Goal: Task Accomplishment & Management: Manage account settings

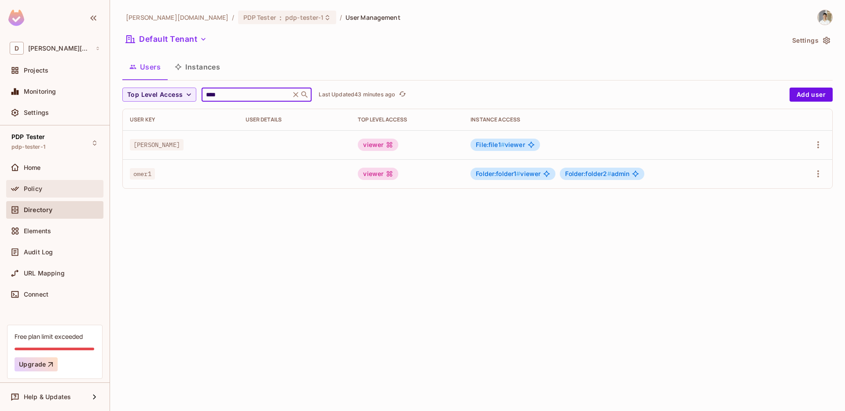
click at [45, 181] on div "Policy" at bounding box center [54, 189] width 97 height 18
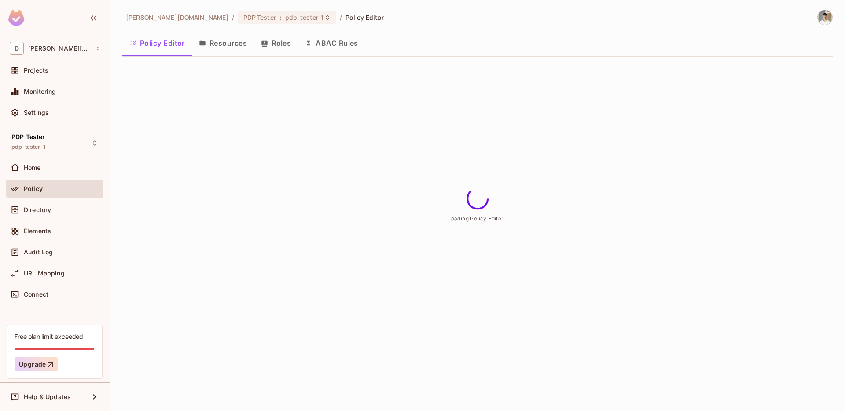
click at [233, 40] on button "Resources" at bounding box center [223, 43] width 62 height 22
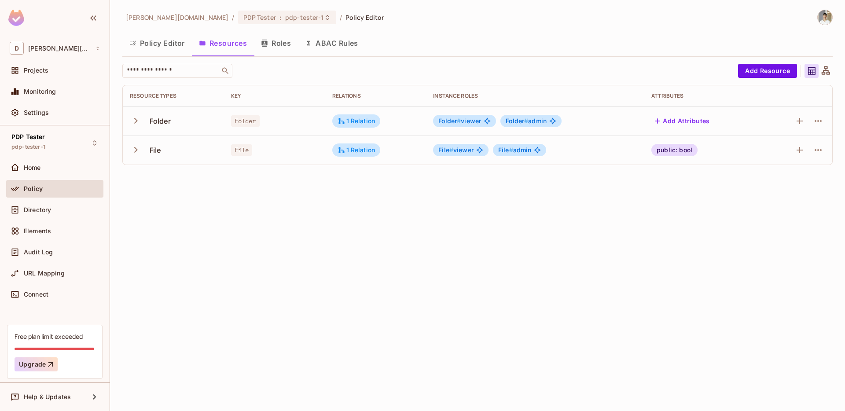
click at [276, 40] on button "Roles" at bounding box center [276, 43] width 44 height 22
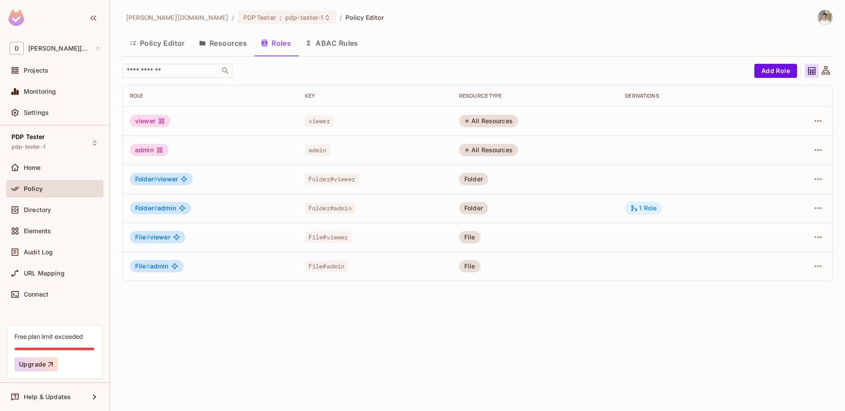
click at [642, 209] on div "1 Role" at bounding box center [643, 208] width 26 height 8
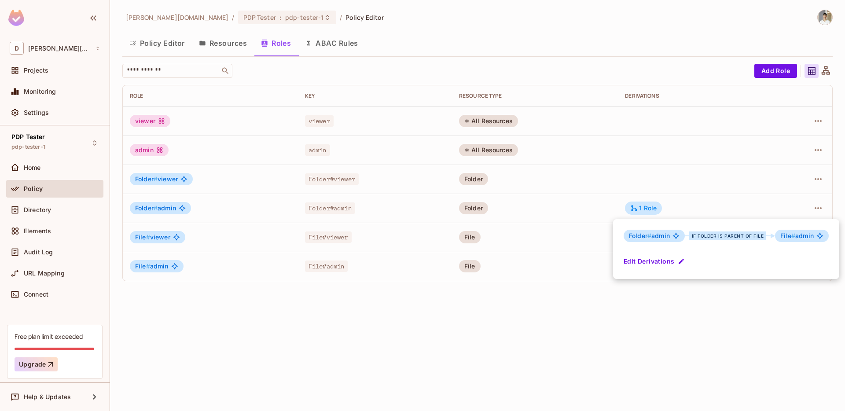
click at [528, 308] on div at bounding box center [422, 205] width 845 height 411
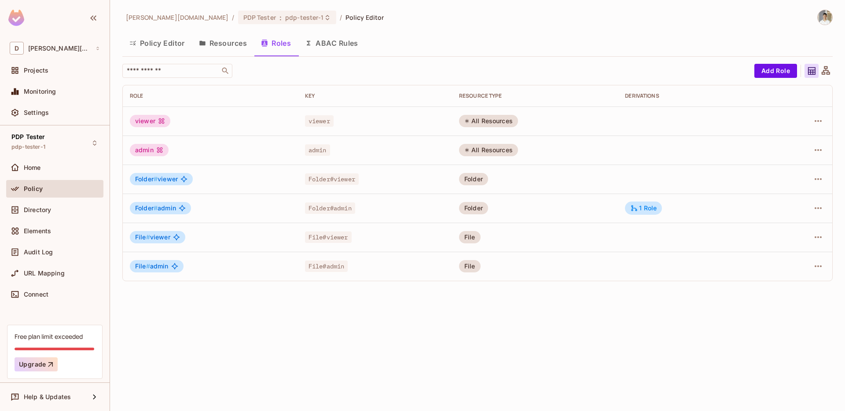
click at [660, 187] on td at bounding box center [693, 179] width 150 height 29
click at [817, 180] on icon "button" at bounding box center [818, 179] width 11 height 11
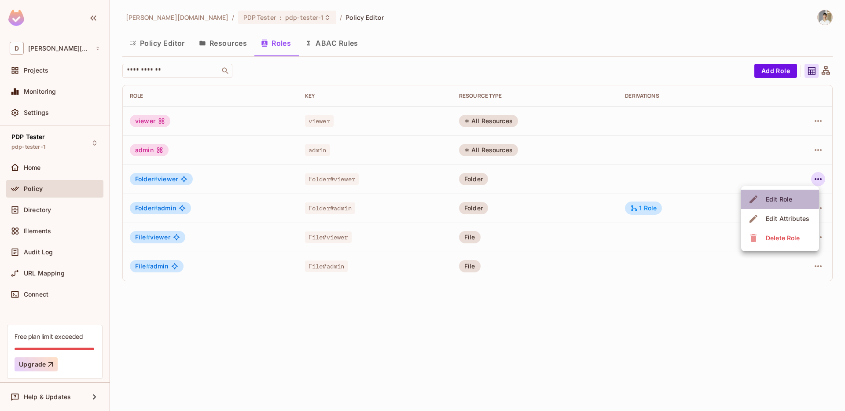
click at [777, 198] on div "Edit Role" at bounding box center [779, 199] width 26 height 9
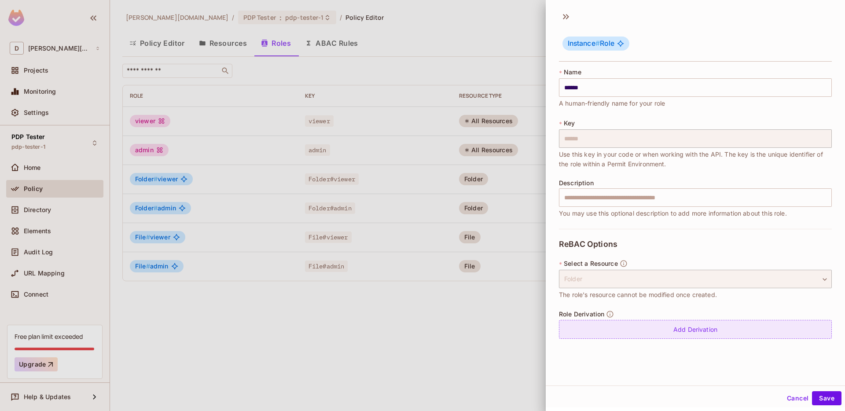
click at [637, 320] on div "Add Derivation" at bounding box center [695, 329] width 273 height 19
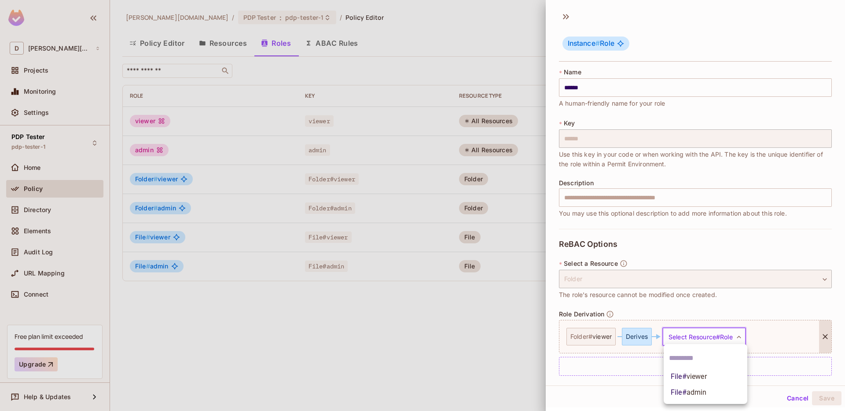
click at [685, 337] on body "D dan.permit.io Projects Monitoring Settings PDP Tester pdp-tester-1 Home Polic…" at bounding box center [422, 205] width 845 height 411
click at [702, 377] on span "viewer" at bounding box center [696, 376] width 20 height 8
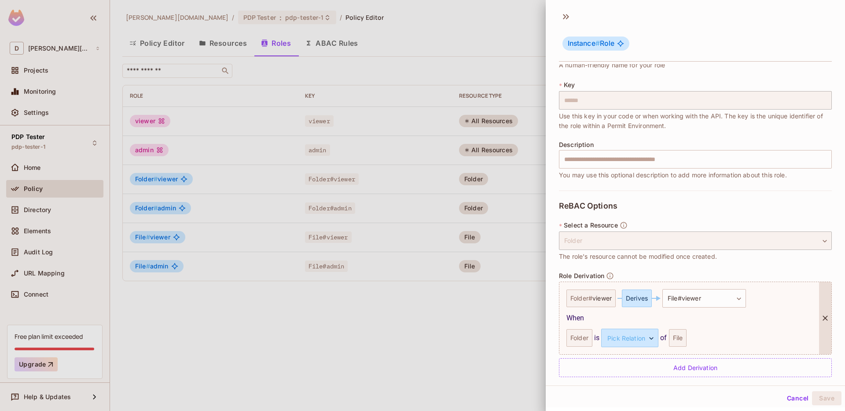
scroll to position [48, 0]
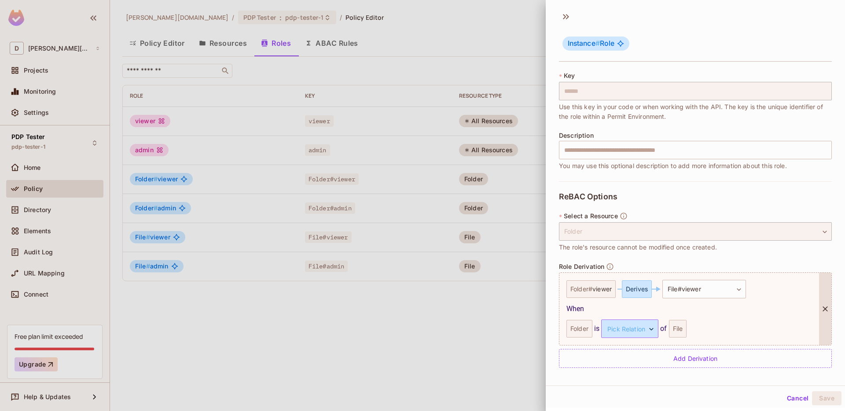
click at [626, 324] on body "D dan.permit.io Projects Monitoring Settings PDP Tester pdp-tester-1 Home Polic…" at bounding box center [422, 205] width 845 height 411
click at [613, 371] on li "parent" at bounding box center [628, 371] width 81 height 16
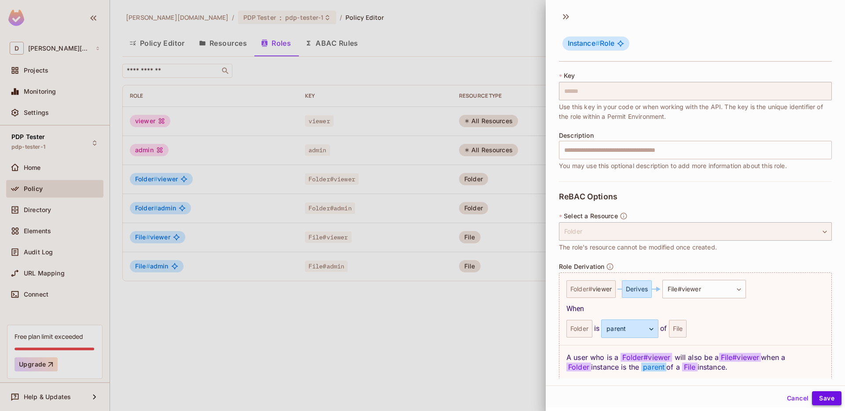
click at [821, 396] on button "Save" at bounding box center [826, 398] width 29 height 14
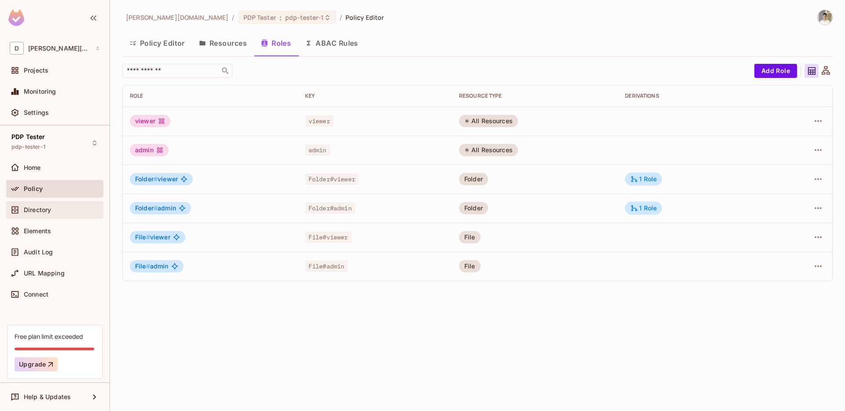
click at [53, 211] on div "Directory" at bounding box center [62, 209] width 76 height 7
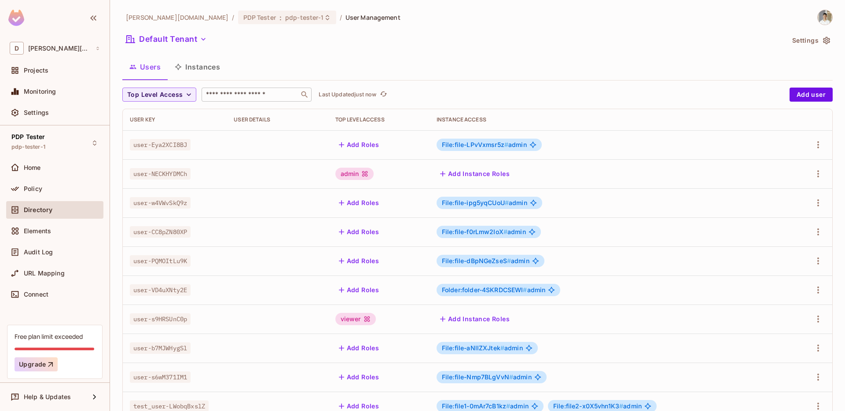
click at [250, 96] on input "text" at bounding box center [250, 94] width 92 height 9
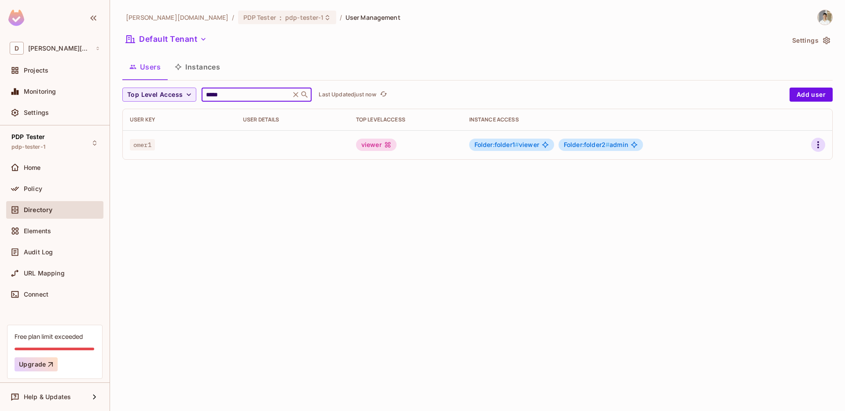
type input "*****"
click at [814, 142] on icon "button" at bounding box center [818, 144] width 11 height 11
click at [778, 166] on span "Edit" at bounding box center [771, 165] width 17 height 14
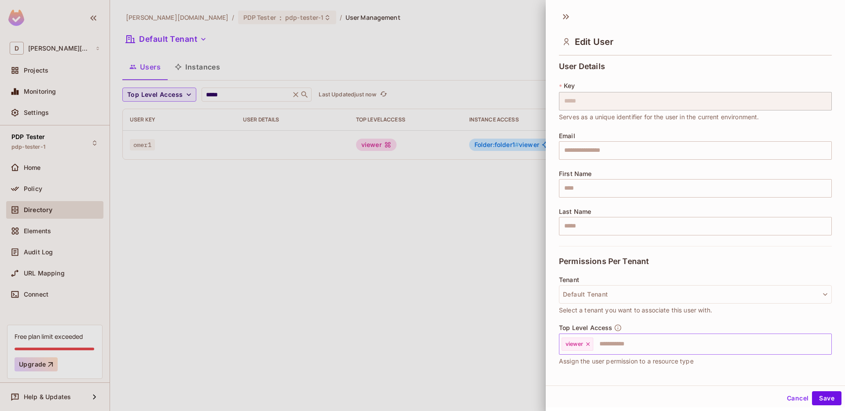
click at [591, 345] on div "viewer" at bounding box center [577, 343] width 32 height 13
click at [588, 345] on icon at bounding box center [588, 344] width 6 height 6
click at [829, 395] on button "Save" at bounding box center [826, 398] width 29 height 14
